Goal: Check status: Check status

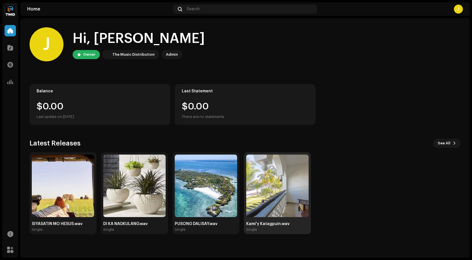
click at [275, 181] on img at bounding box center [277, 185] width 62 height 62
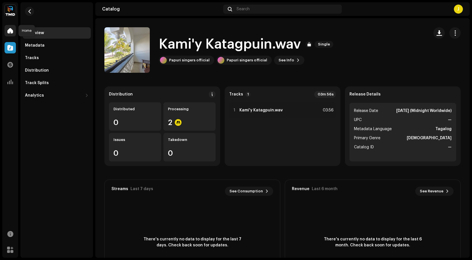
click at [10, 31] on span at bounding box center [10, 30] width 6 height 5
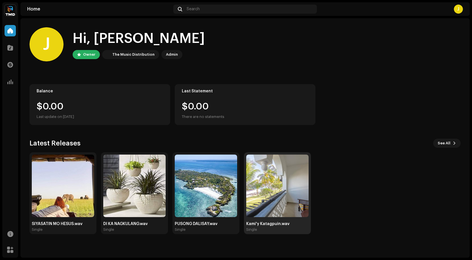
click at [273, 184] on img at bounding box center [277, 185] width 62 height 62
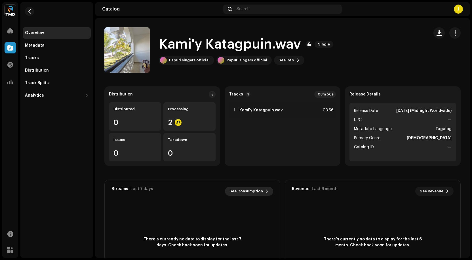
click at [260, 191] on span "See Consumption" at bounding box center [245, 190] width 33 height 11
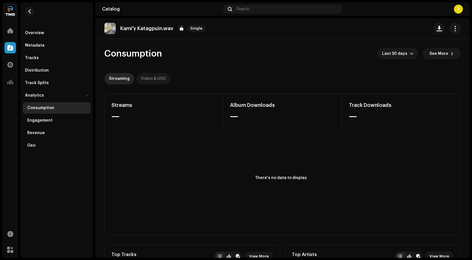
click at [146, 79] on div "Video & UGC" at bounding box center [153, 78] width 25 height 11
click at [11, 28] on span at bounding box center [10, 30] width 6 height 5
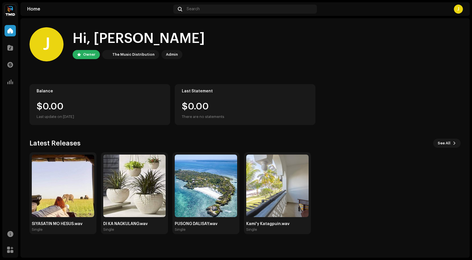
drag, startPoint x: 292, startPoint y: 119, endPoint x: 278, endPoint y: 49, distance: 71.4
click at [278, 49] on div "J Hi, [PERSON_NAME] Owner The Music Distribution Admin" at bounding box center [245, 44] width 431 height 34
click at [455, 10] on div "J" at bounding box center [458, 9] width 9 height 9
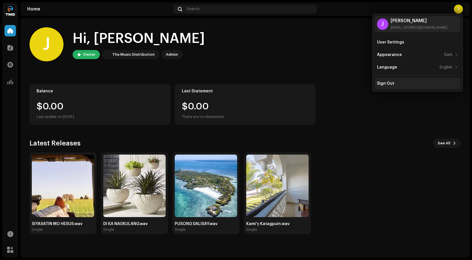
click at [387, 83] on div "Sign Out" at bounding box center [385, 83] width 17 height 5
